Goal: Task Accomplishment & Management: Complete application form

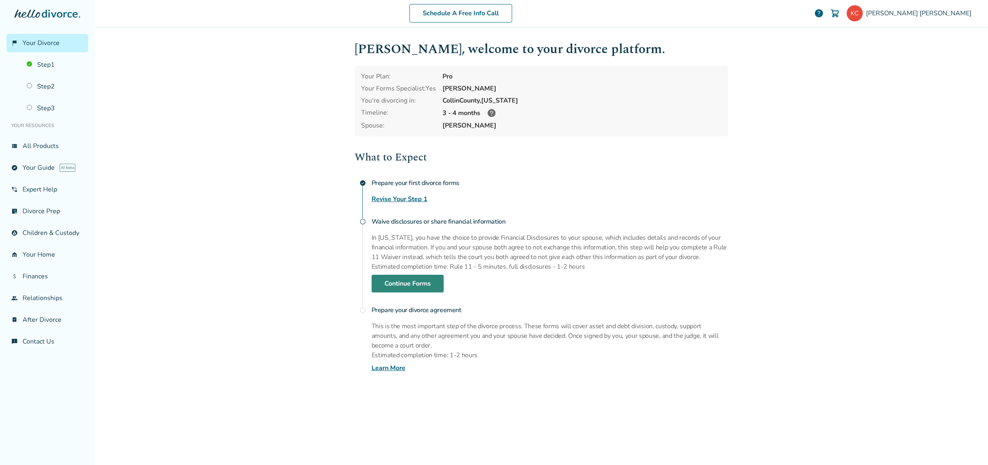
click at [380, 289] on link "Continue Forms" at bounding box center [408, 284] width 72 height 18
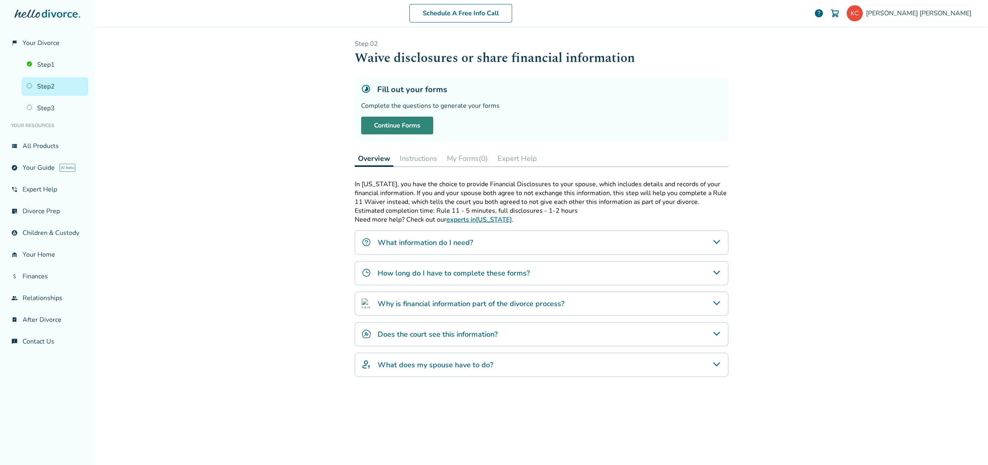
click at [402, 123] on link "Continue Forms" at bounding box center [397, 126] width 72 height 18
